Goal: Obtain resource: Obtain resource

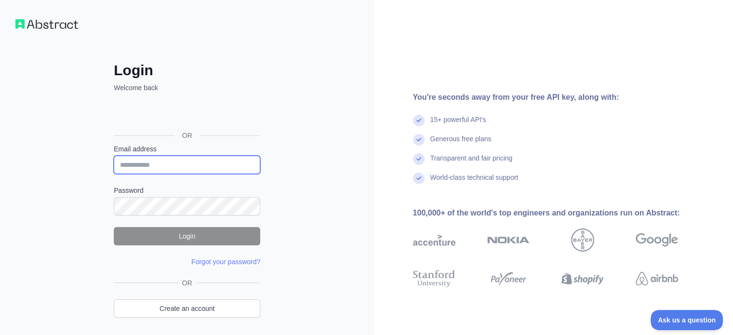
click at [170, 160] on input "Email address" at bounding box center [187, 165] width 147 height 18
type input "**********"
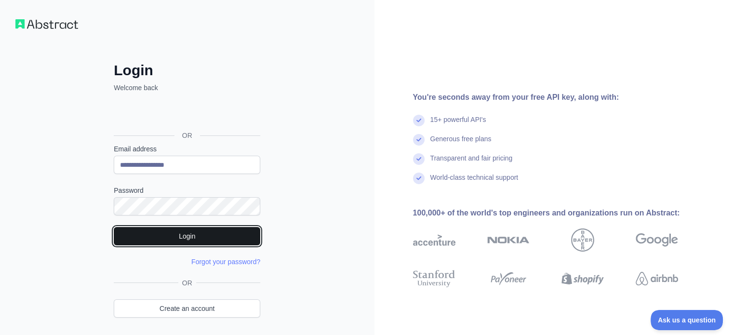
click at [219, 231] on button "Login" at bounding box center [187, 236] width 147 height 18
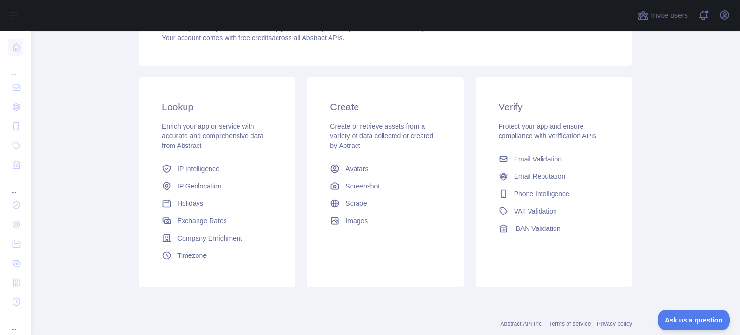
scroll to position [166, 0]
click at [542, 212] on span "VAT Validation" at bounding box center [535, 211] width 43 height 10
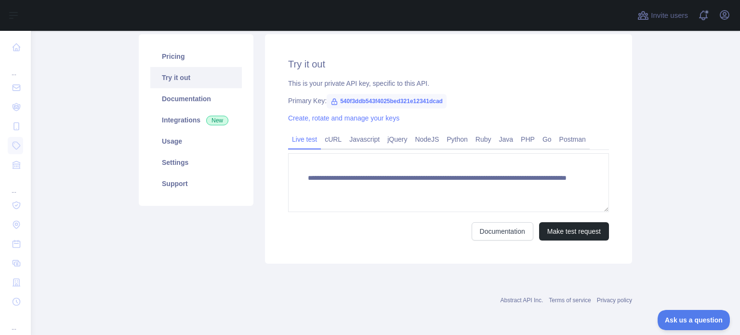
scroll to position [112, 0]
click at [725, 13] on icon "button" at bounding box center [725, 15] width 12 height 12
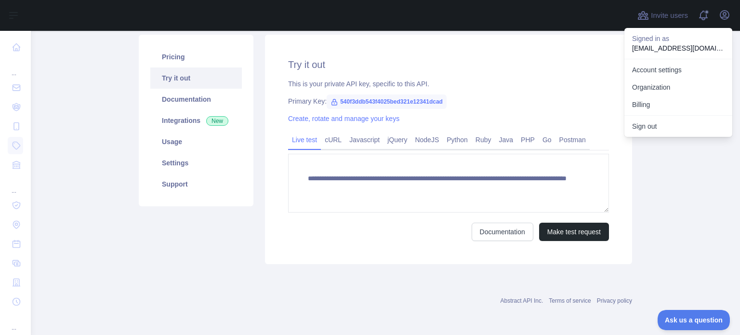
click at [671, 166] on main "**********" at bounding box center [385, 183] width 709 height 304
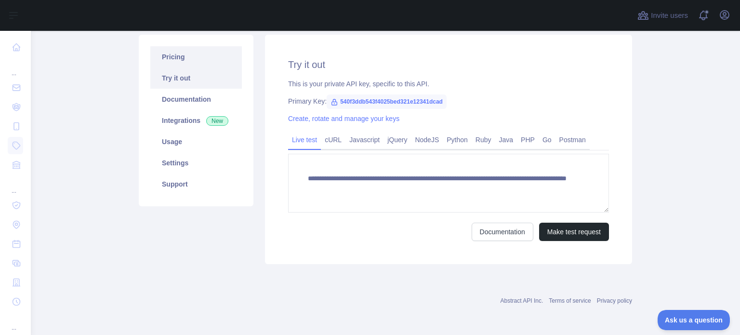
click at [173, 62] on link "Pricing" at bounding box center [196, 56] width 92 height 21
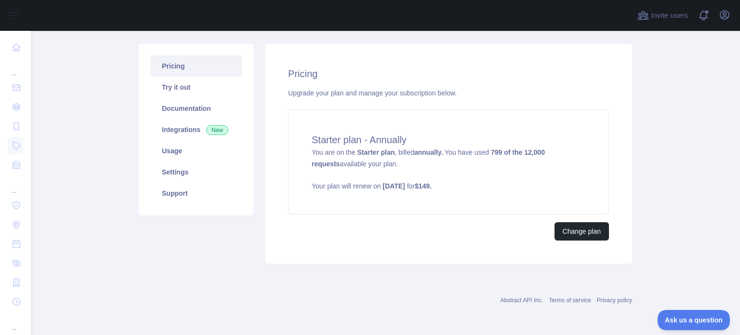
scroll to position [102, 0]
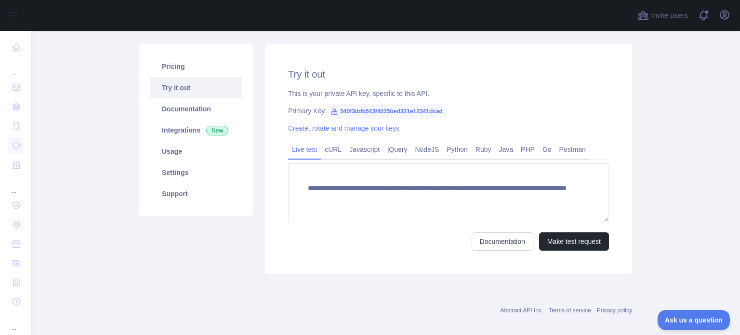
scroll to position [112, 0]
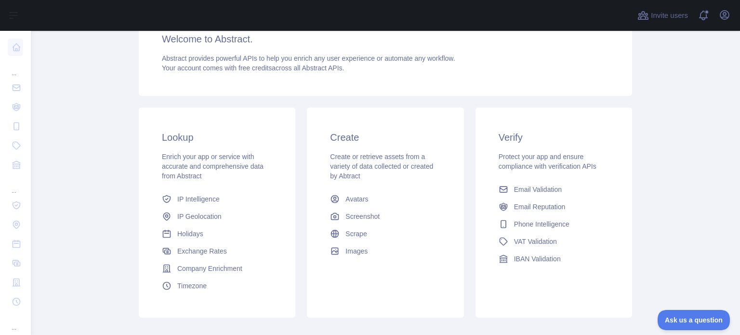
scroll to position [189, 0]
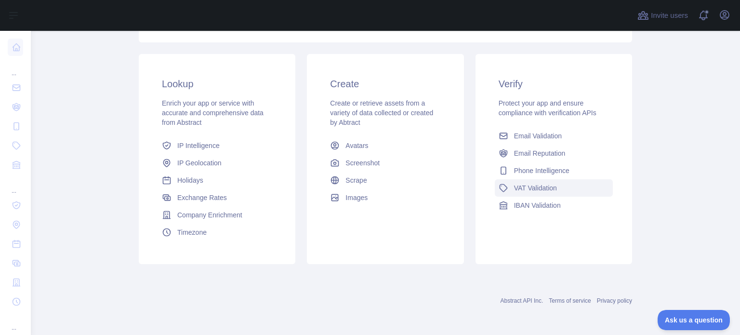
click at [540, 188] on span "VAT Validation" at bounding box center [535, 188] width 43 height 10
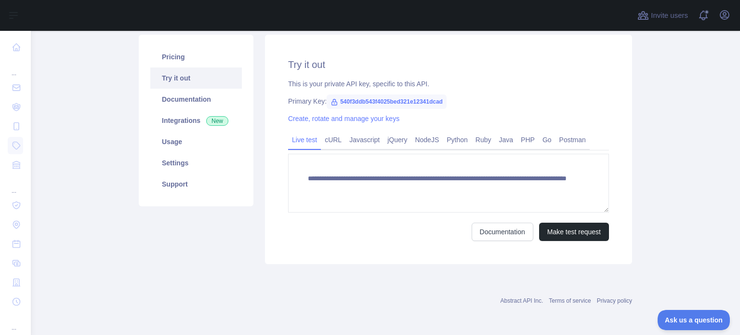
scroll to position [112, 0]
click at [366, 140] on link "Javascript" at bounding box center [365, 139] width 38 height 15
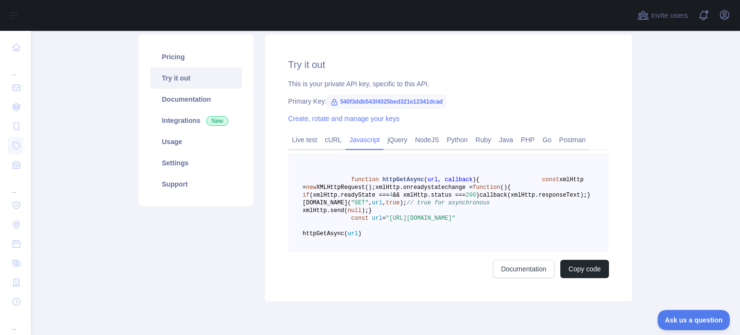
drag, startPoint x: 384, startPoint y: 256, endPoint x: 509, endPoint y: 267, distance: 125.8
click at [455, 222] on span ""[URL][DOMAIN_NAME]"" at bounding box center [420, 218] width 69 height 7
copy span "[URL][DOMAIN_NAME]"
click at [344, 101] on span "540f3ddb543f4025bed321e12341dcad" at bounding box center [387, 101] width 120 height 14
drag, startPoint x: 344, startPoint y: 101, endPoint x: 403, endPoint y: 88, distance: 60.8
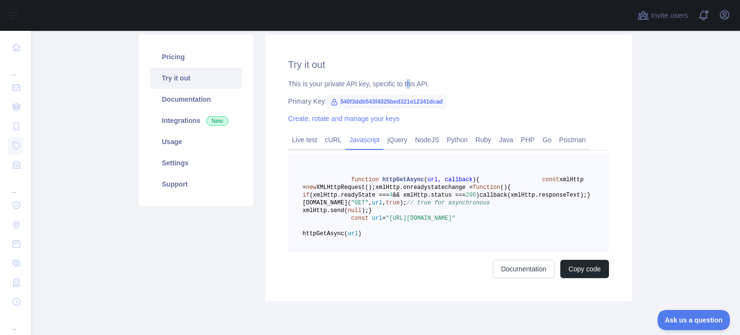
click at [403, 88] on div "This is your private API key, specific to this API." at bounding box center [448, 84] width 321 height 10
